Goal: Information Seeking & Learning: Learn about a topic

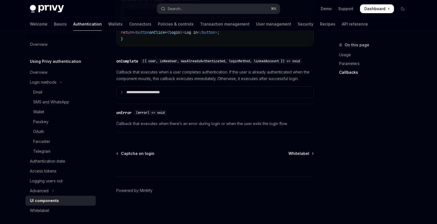
scroll to position [837, 0]
click at [36, 206] on link "Whitelabel" at bounding box center [60, 210] width 70 height 10
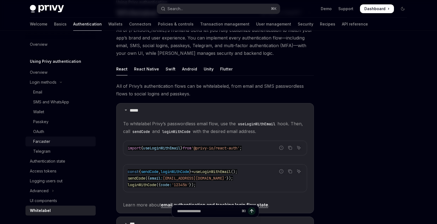
scroll to position [42, 0]
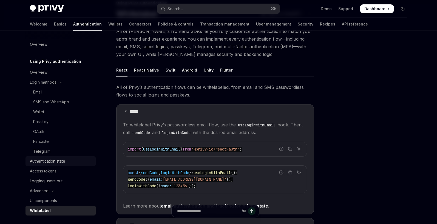
click at [42, 159] on div "Authentication state" at bounding box center [47, 161] width 35 height 7
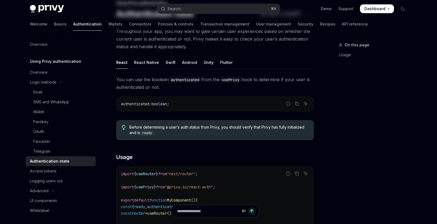
type textarea "*"
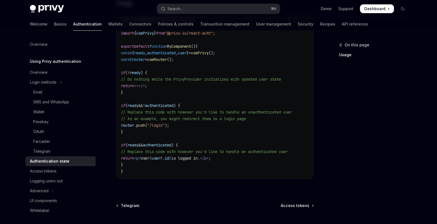
scroll to position [247, 0]
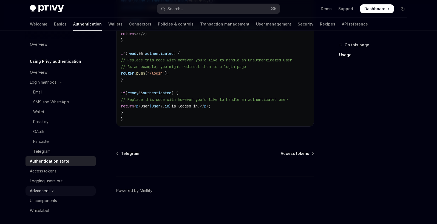
click at [41, 190] on div "Advanced" at bounding box center [39, 190] width 19 height 7
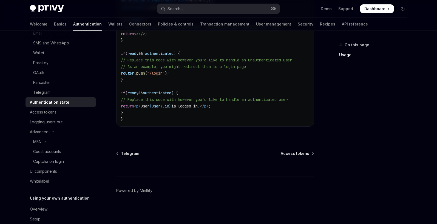
scroll to position [63, 0]
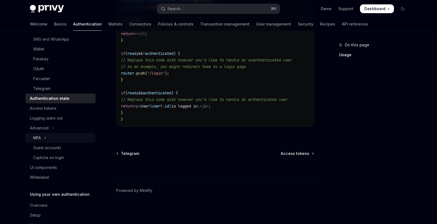
click at [44, 139] on button "MFA" at bounding box center [60, 138] width 70 height 10
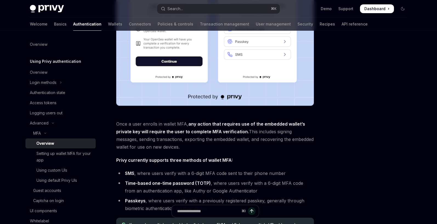
scroll to position [2, 0]
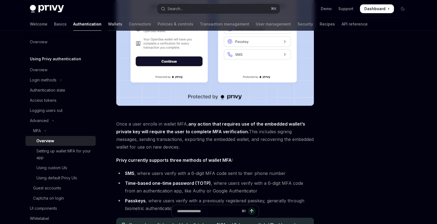
click at [108, 26] on link "Wallets" at bounding box center [115, 24] width 14 height 13
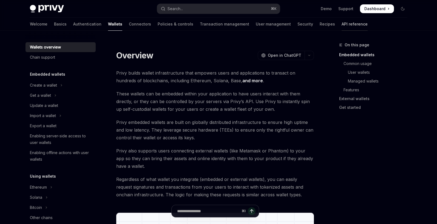
click at [341, 26] on link "API reference" at bounding box center [354, 24] width 26 height 13
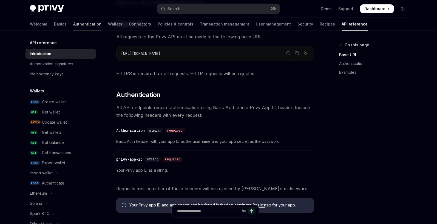
click at [73, 24] on link "Authentication" at bounding box center [87, 24] width 28 height 13
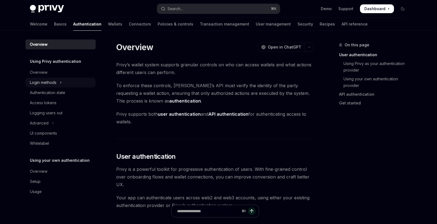
scroll to position [0, 0]
click at [47, 82] on div "Login methods" at bounding box center [43, 82] width 27 height 7
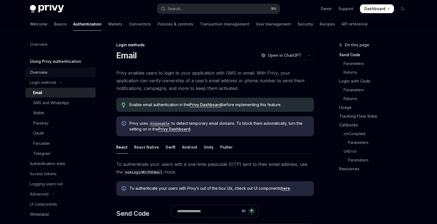
click at [39, 72] on div "Overview" at bounding box center [39, 72] width 18 height 7
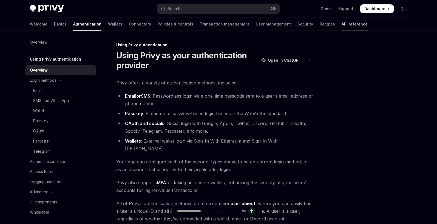
click at [341, 24] on link "API reference" at bounding box center [354, 24] width 26 height 13
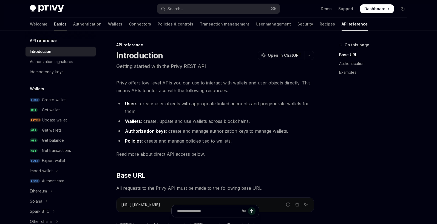
click at [54, 25] on link "Basics" at bounding box center [60, 24] width 13 height 13
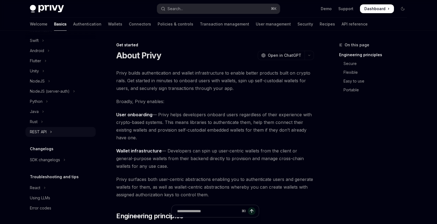
scroll to position [92, 0]
click at [50, 162] on div "SDK changelogs" at bounding box center [45, 159] width 30 height 7
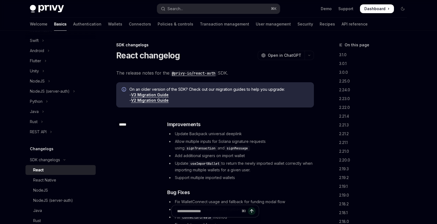
click at [39, 173] on link "React" at bounding box center [60, 170] width 70 height 10
click at [39, 171] on div "React" at bounding box center [38, 170] width 10 height 7
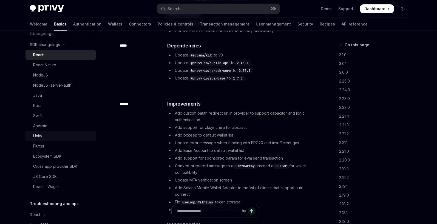
scroll to position [208, 0]
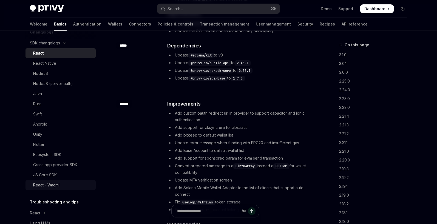
drag, startPoint x: 44, startPoint y: 172, endPoint x: 54, endPoint y: 183, distance: 15.3
click at [44, 172] on div "JS Core SDK" at bounding box center [45, 174] width 24 height 7
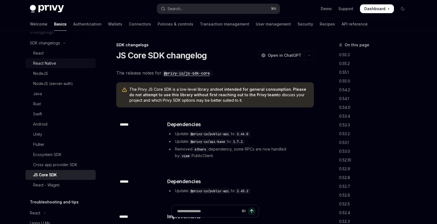
scroll to position [204, 0]
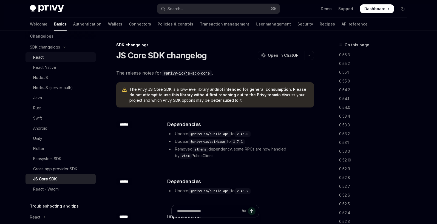
click at [42, 58] on div "React" at bounding box center [38, 57] width 10 height 7
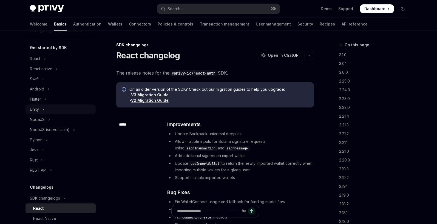
scroll to position [53, 0]
click at [36, 60] on div "React" at bounding box center [35, 59] width 10 height 7
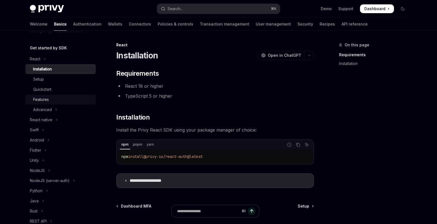
click at [45, 102] on div "Features" at bounding box center [41, 99] width 16 height 7
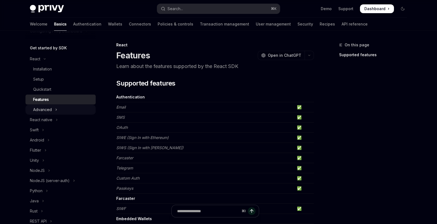
click at [46, 108] on div "Advanced" at bounding box center [42, 109] width 19 height 7
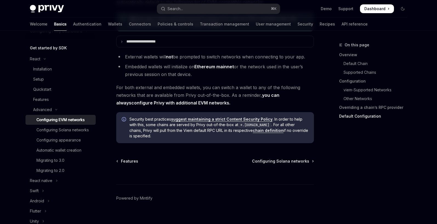
scroll to position [1427, 0]
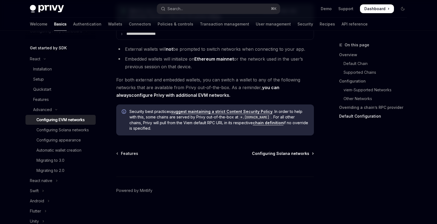
click at [277, 155] on span "Configuring Solana networks" at bounding box center [280, 153] width 57 height 5
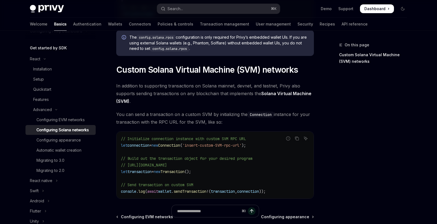
scroll to position [235, 0]
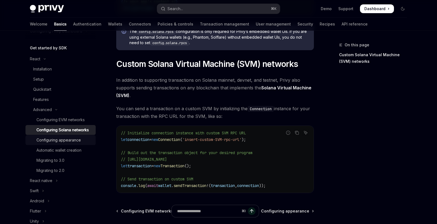
click at [60, 140] on div "Configuring appearance" at bounding box center [58, 140] width 44 height 7
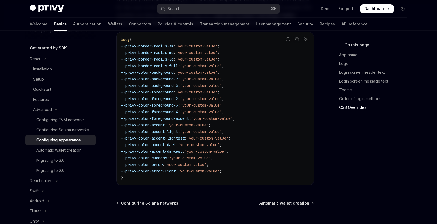
scroll to position [1417, 0]
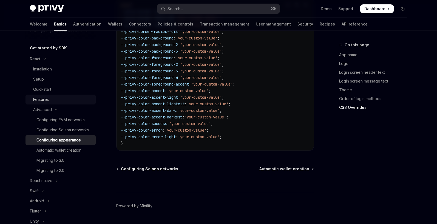
click at [39, 99] on div "Features" at bounding box center [41, 99] width 16 height 7
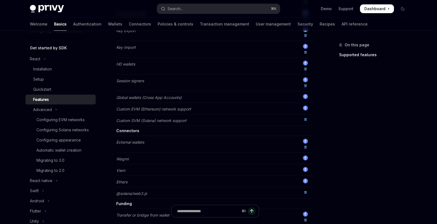
scroll to position [341, 0]
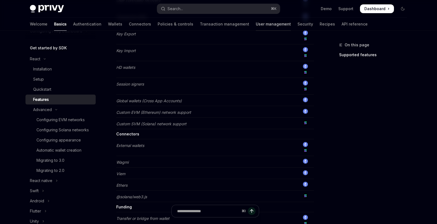
click at [256, 25] on link "User management" at bounding box center [273, 24] width 35 height 13
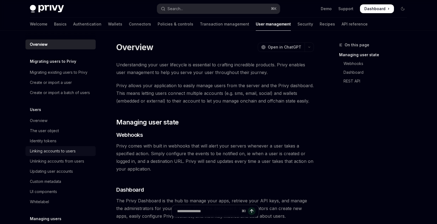
click at [56, 152] on div "Linking accounts to users" at bounding box center [53, 151] width 46 height 7
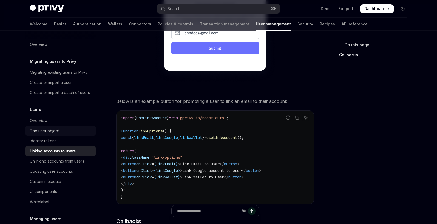
scroll to position [417, 0]
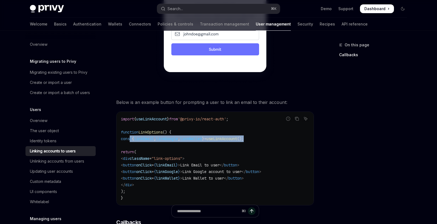
drag, startPoint x: 271, startPoint y: 131, endPoint x: 130, endPoint y: 132, distance: 141.0
click at [130, 132] on code "import { useLinkAccount } from '@privy-io/react-auth' ; function LinkOptions ()…" at bounding box center [215, 158] width 188 height 85
copy span "const { linkEmail , linkGoogle , linkWallet } = useLinkAccount ();"
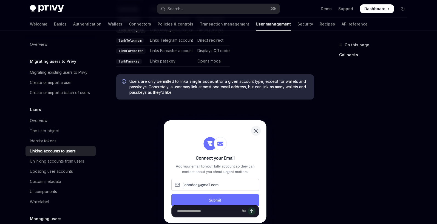
scroll to position [265, 0]
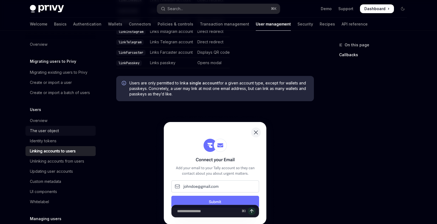
click at [48, 130] on div "The user object" at bounding box center [44, 130] width 29 height 7
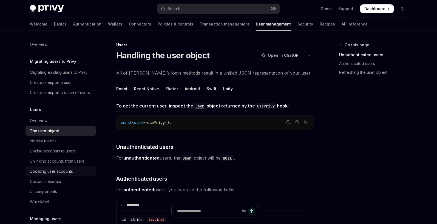
click at [56, 173] on div "Updating user accounts" at bounding box center [51, 171] width 43 height 7
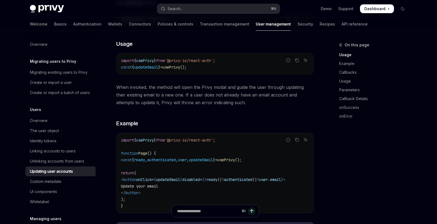
scroll to position [121, 0]
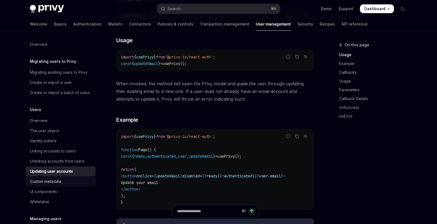
click at [51, 181] on div "Custom metadata" at bounding box center [45, 181] width 31 height 7
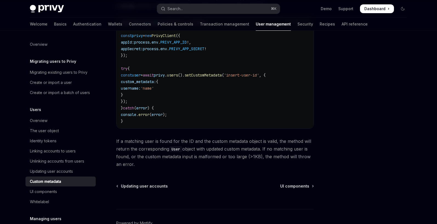
scroll to position [140, 0]
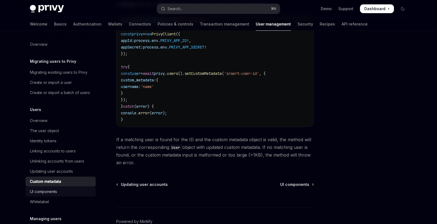
click at [48, 191] on div "UI components" at bounding box center [43, 191] width 27 height 7
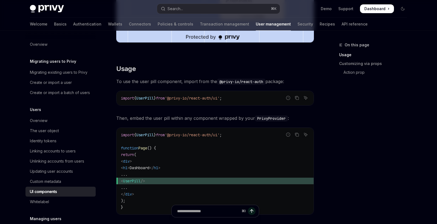
scroll to position [226, 0]
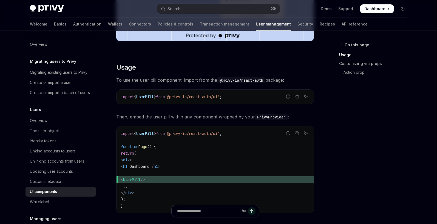
drag, startPoint x: 234, startPoint y: 97, endPoint x: 155, endPoint y: 96, distance: 78.9
click at [162, 95] on code "import { UserPill } from '@privy-io/react-auth/ui' ;" at bounding box center [215, 96] width 188 height 7
click at [148, 98] on span "UserPill" at bounding box center [145, 96] width 18 height 5
click at [149, 97] on span "UserPill" at bounding box center [145, 96] width 18 height 5
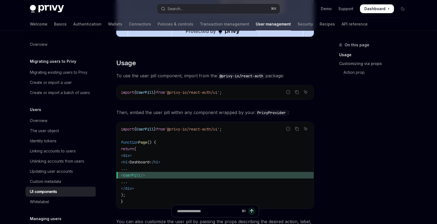
scroll to position [0, 0]
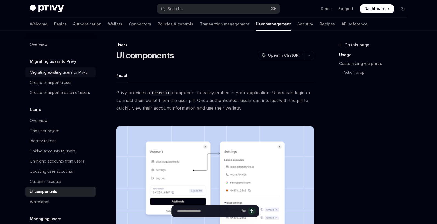
click at [47, 73] on div "Migrating existing users to Privy" at bounding box center [59, 72] width 58 height 7
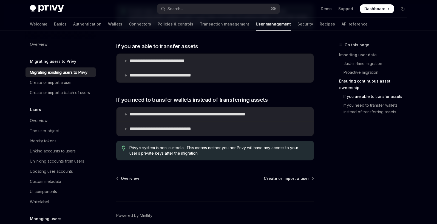
scroll to position [685, 0]
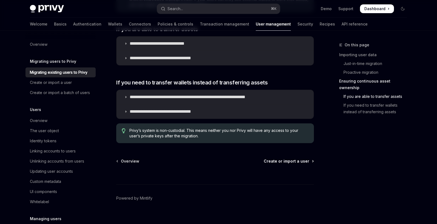
click at [293, 158] on span "Create or import a user" at bounding box center [285, 160] width 45 height 5
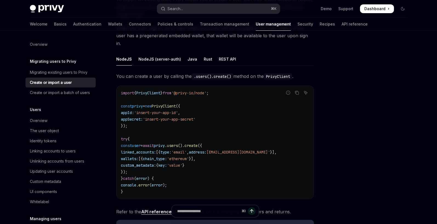
scroll to position [79, 0]
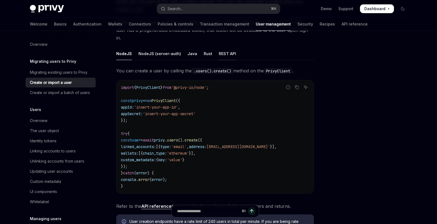
click at [222, 47] on div "REST API" at bounding box center [227, 53] width 17 height 13
type textarea "*"
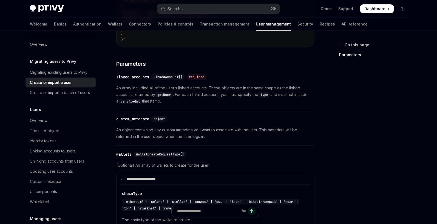
scroll to position [240, 0]
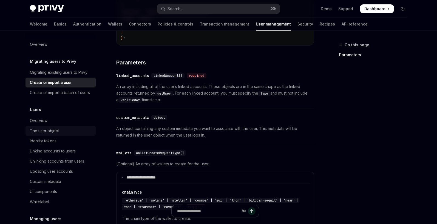
click at [48, 133] on div "The user object" at bounding box center [44, 130] width 29 height 7
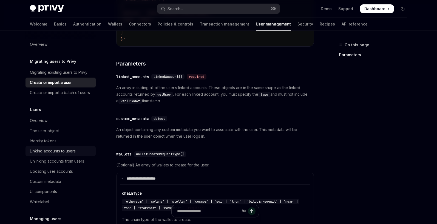
click at [55, 149] on div "Linking accounts to users" at bounding box center [53, 151] width 46 height 7
click at [45, 171] on div "Updating user accounts" at bounding box center [51, 171] width 43 height 7
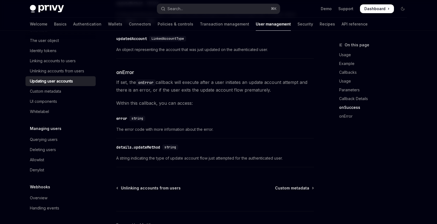
scroll to position [90, 0]
click at [73, 23] on link "Authentication" at bounding box center [87, 24] width 28 height 13
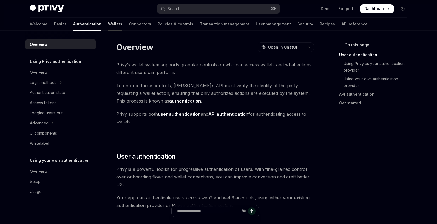
click at [108, 24] on link "Wallets" at bounding box center [115, 24] width 14 height 13
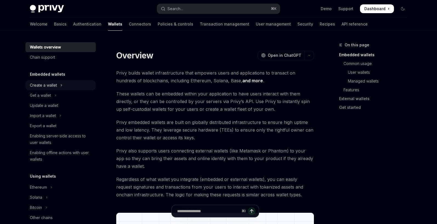
click at [48, 84] on div "Create a wallet" at bounding box center [43, 85] width 27 height 7
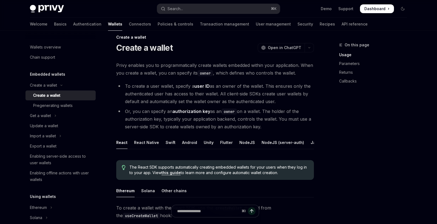
scroll to position [8, 0]
click at [43, 118] on div "Get a wallet" at bounding box center [40, 115] width 21 height 7
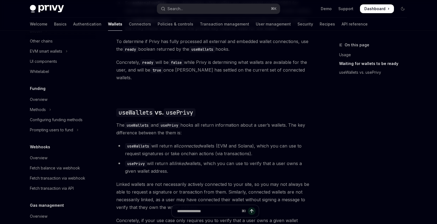
scroll to position [230, 0]
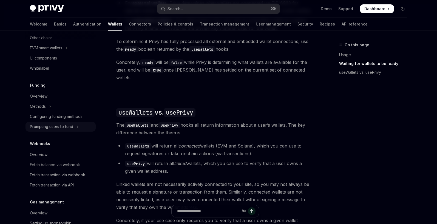
click at [39, 125] on div "Prompting users to fund" at bounding box center [51, 126] width 43 height 7
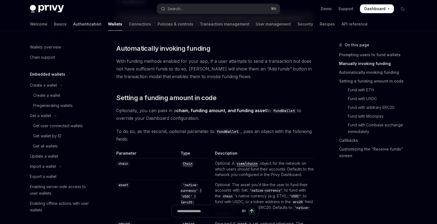
scroll to position [407, 0]
click at [73, 24] on link "Authentication" at bounding box center [87, 24] width 28 height 13
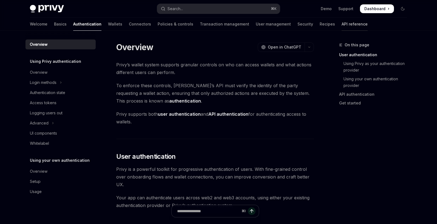
click at [341, 24] on link "API reference" at bounding box center [354, 24] width 26 height 13
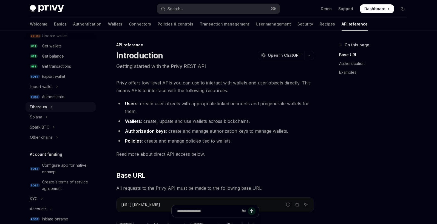
scroll to position [19, 0]
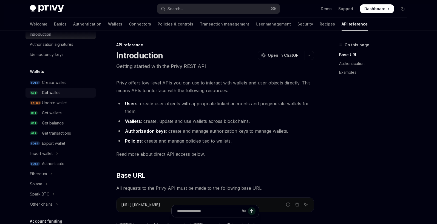
click at [53, 96] on link "GET Get wallet" at bounding box center [60, 93] width 70 height 10
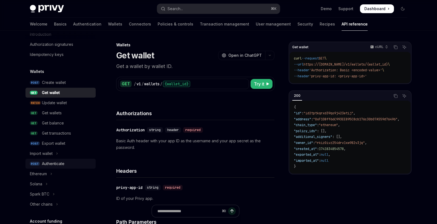
click at [57, 163] on div "Authenticate" at bounding box center [53, 163] width 22 height 7
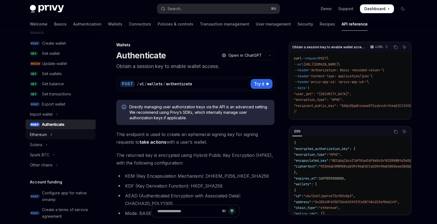
scroll to position [66, 0]
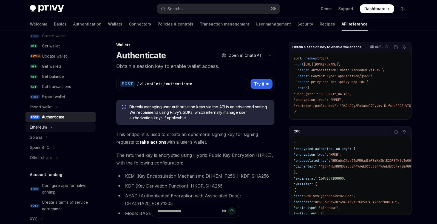
click at [54, 127] on button "Ethereum" at bounding box center [60, 127] width 70 height 10
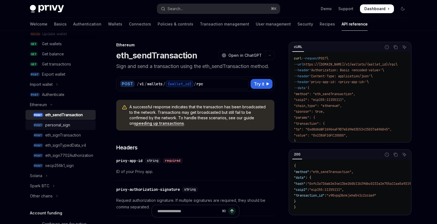
scroll to position [89, 0]
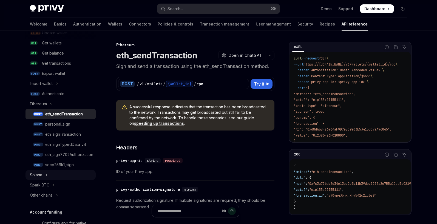
click at [44, 173] on button "Solana" at bounding box center [60, 175] width 70 height 10
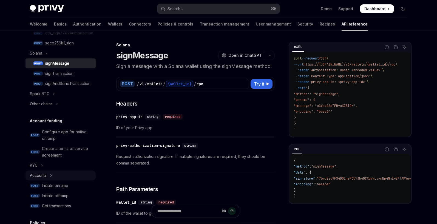
scroll to position [229, 0]
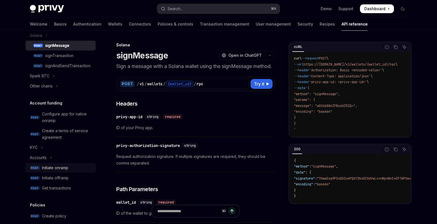
click at [56, 167] on div "Initiate onramp" at bounding box center [55, 167] width 26 height 7
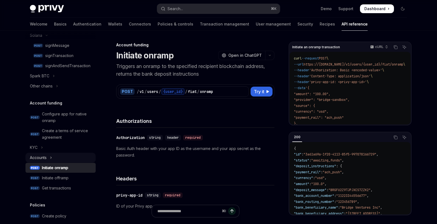
click at [48, 159] on button "Accounts" at bounding box center [60, 158] width 70 height 10
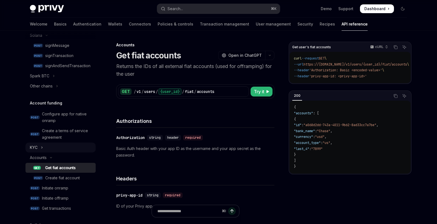
drag, startPoint x: 44, startPoint y: 156, endPoint x: 42, endPoint y: 150, distance: 6.4
click at [44, 156] on div "Accounts" at bounding box center [38, 157] width 17 height 7
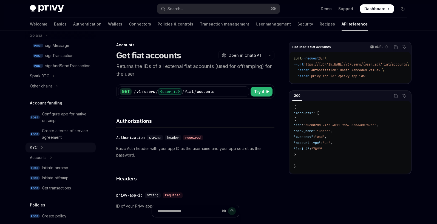
click at [41, 146] on icon "Toggle KYC section" at bounding box center [42, 147] width 2 height 7
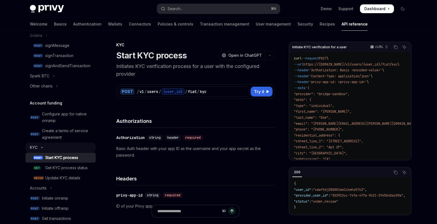
click at [40, 147] on icon "Toggle KYC section" at bounding box center [42, 147] width 7 height 2
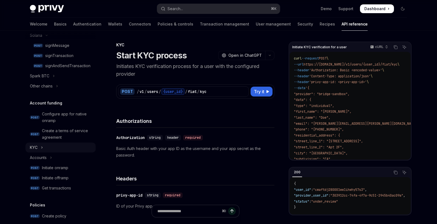
click at [39, 146] on button "KYC" at bounding box center [60, 147] width 70 height 10
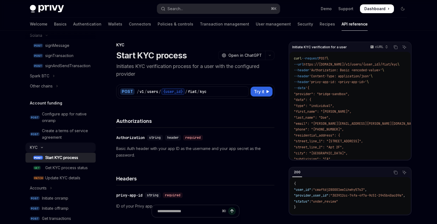
click at [40, 146] on button "KYC" at bounding box center [60, 147] width 70 height 10
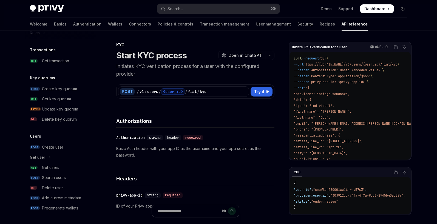
scroll to position [452, 0]
click at [52, 156] on button "Get user" at bounding box center [60, 157] width 70 height 10
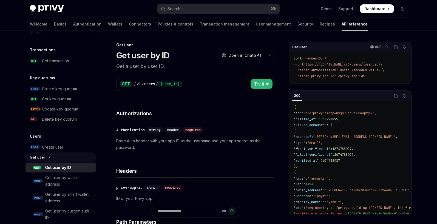
click at [50, 158] on icon "Toggle Get user section" at bounding box center [50, 157] width 2 height 1
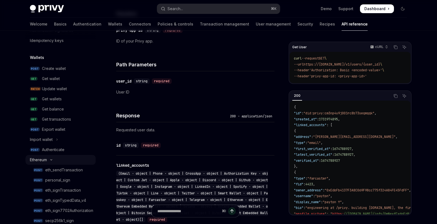
scroll to position [33, 0]
click at [51, 100] on div "Get wallets" at bounding box center [52, 99] width 20 height 7
type textarea "*"
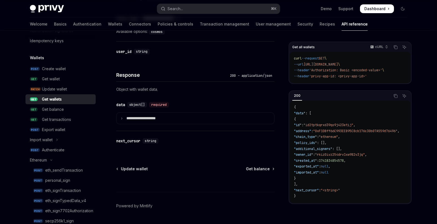
scroll to position [281, 0]
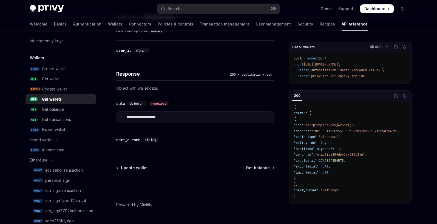
click at [126, 118] on p "**********" at bounding box center [145, 117] width 38 height 5
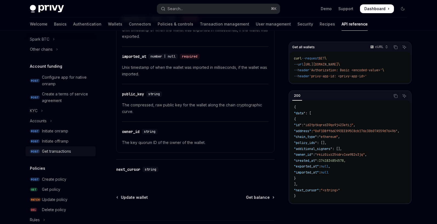
scroll to position [268, 0]
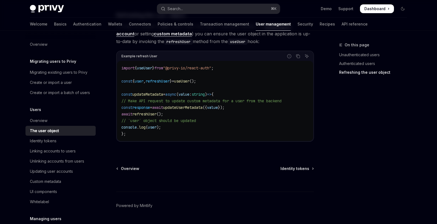
scroll to position [753, 0]
